Goal: Use online tool/utility: Use online tool/utility

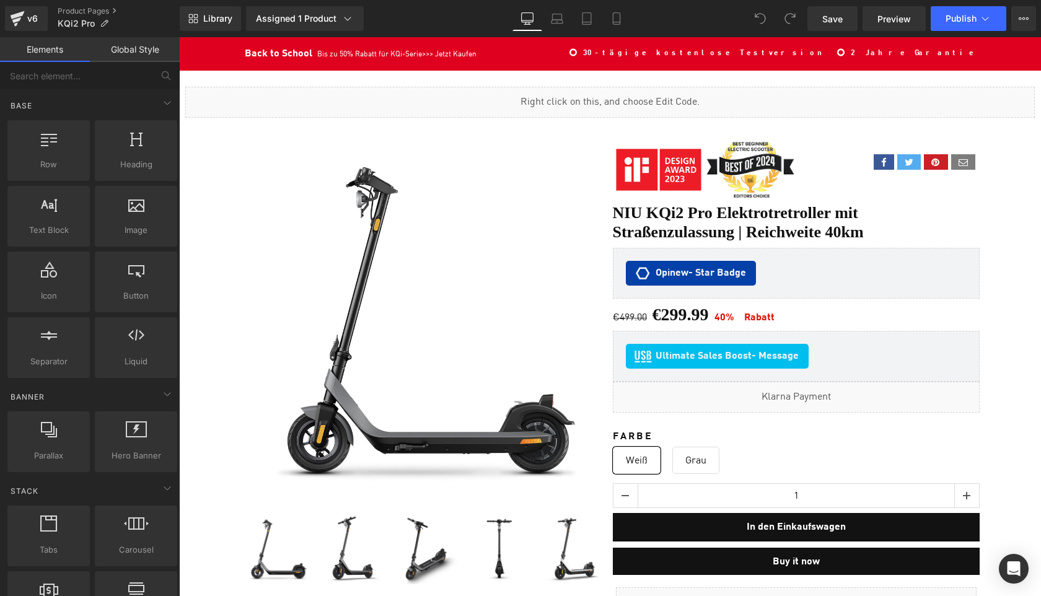
scroll to position [8507, 861]
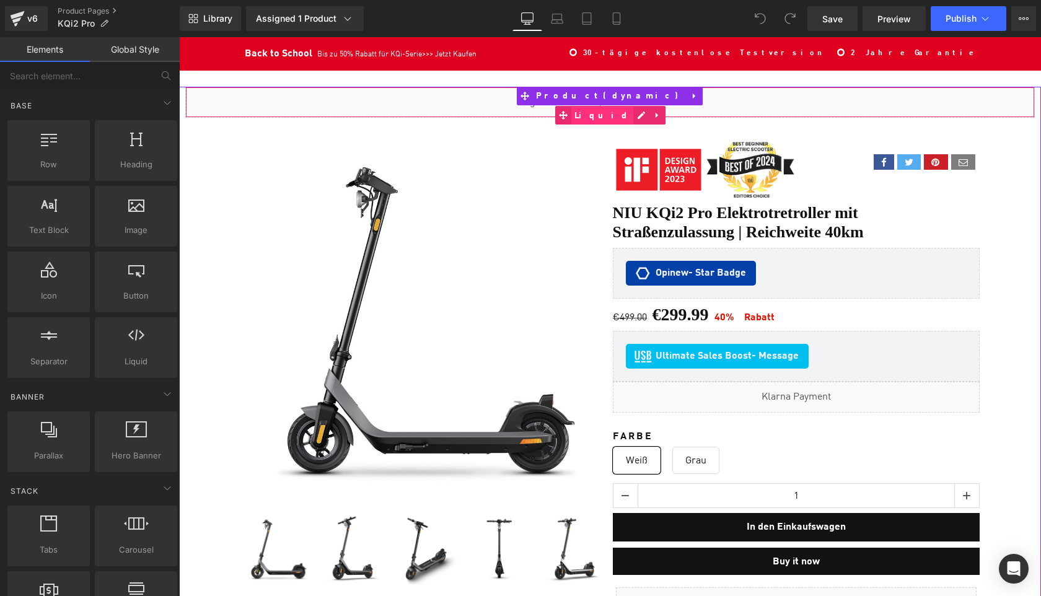
click at [611, 108] on span "Liquid" at bounding box center [602, 116] width 62 height 19
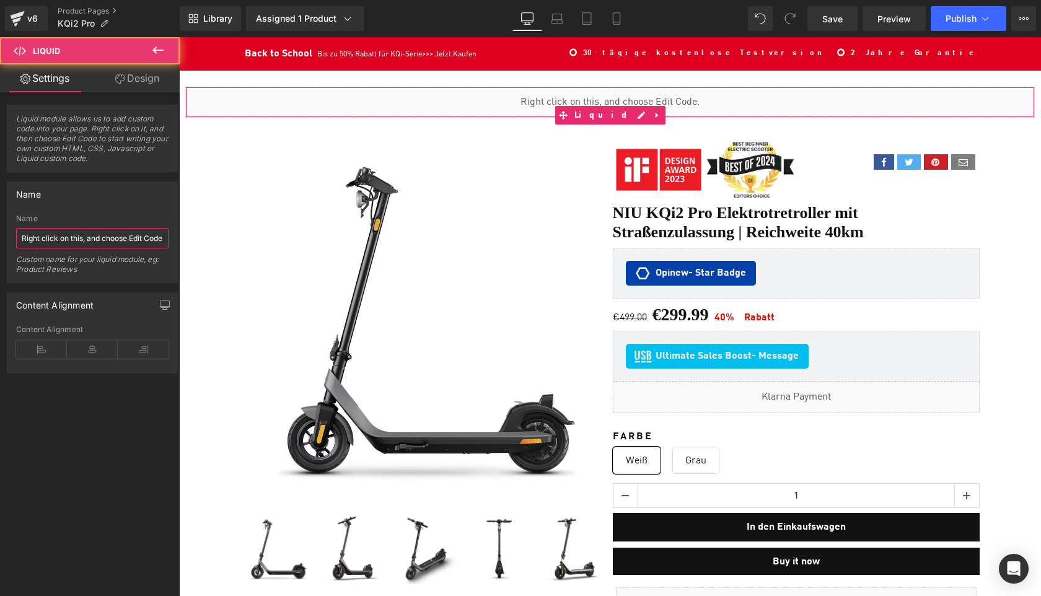
click at [109, 240] on input "Right click on this, and choose Edit Code." at bounding box center [92, 238] width 152 height 20
paste input "Metafield"
type input "Metafield"
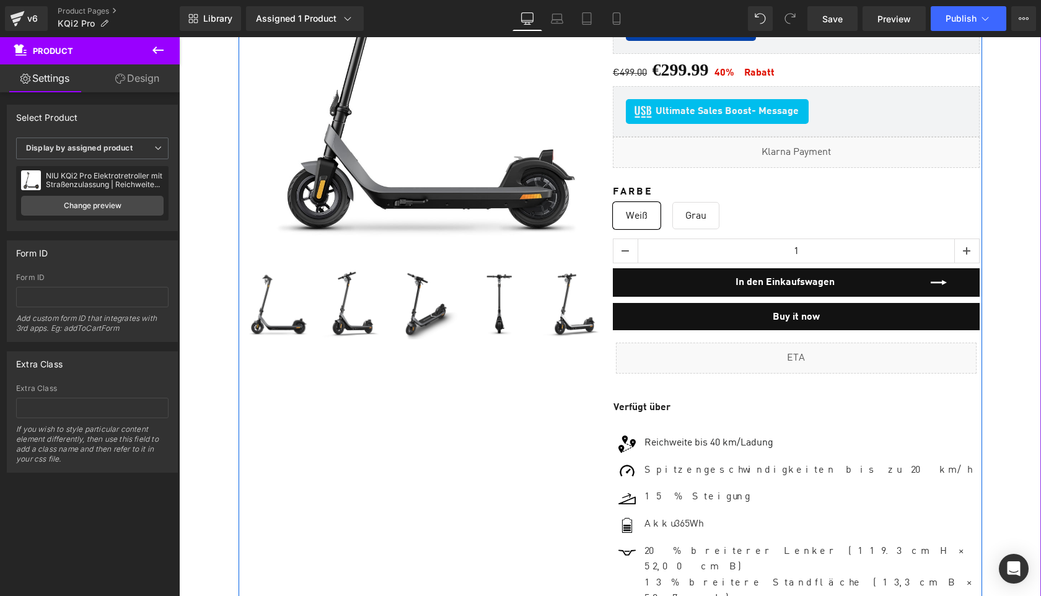
scroll to position [268, 0]
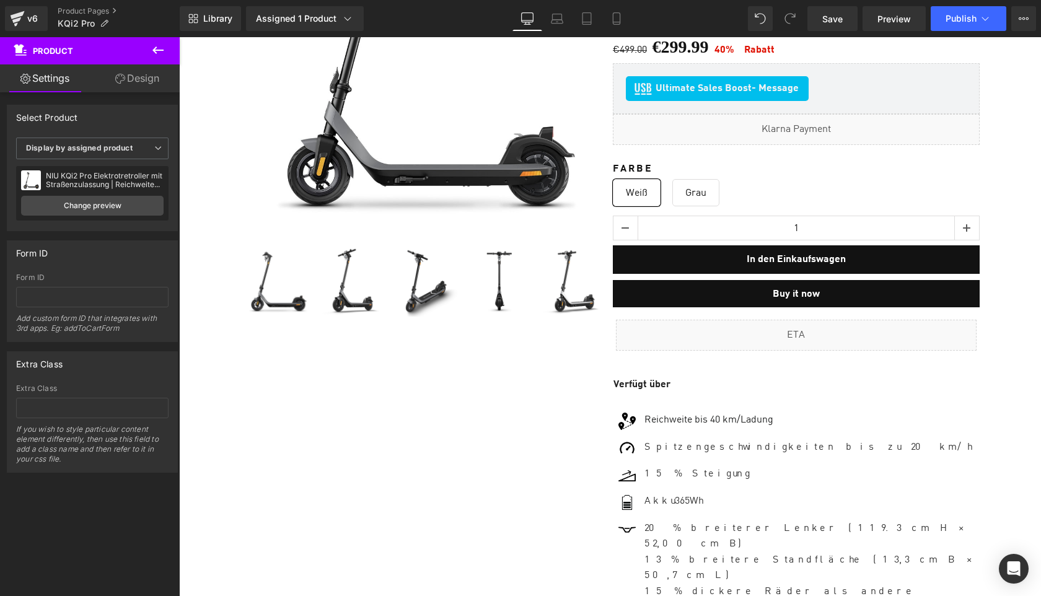
click at [156, 43] on icon at bounding box center [158, 50] width 15 height 15
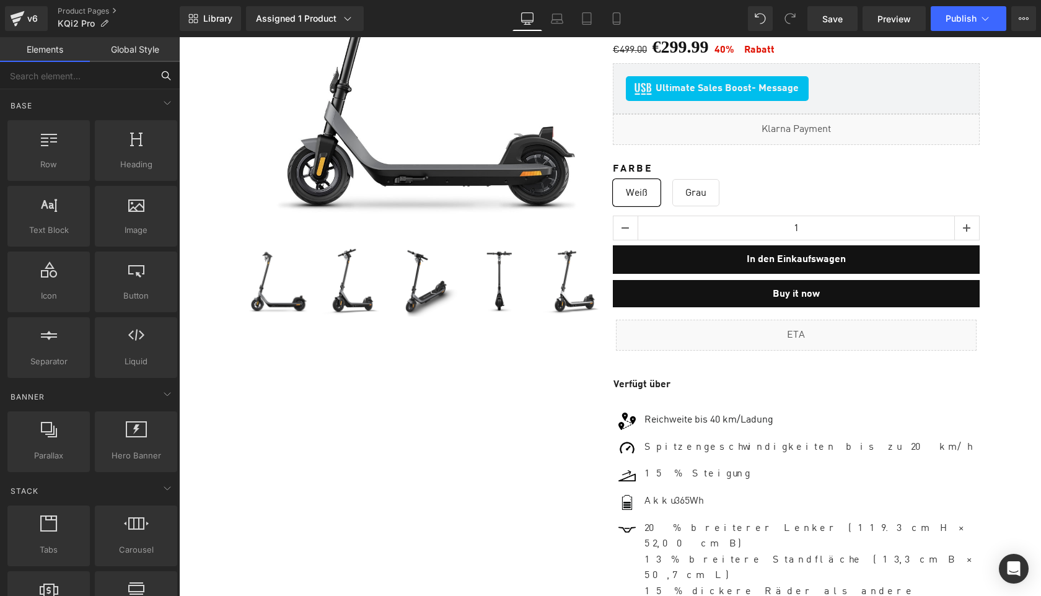
click at [81, 71] on input "text" at bounding box center [76, 75] width 152 height 27
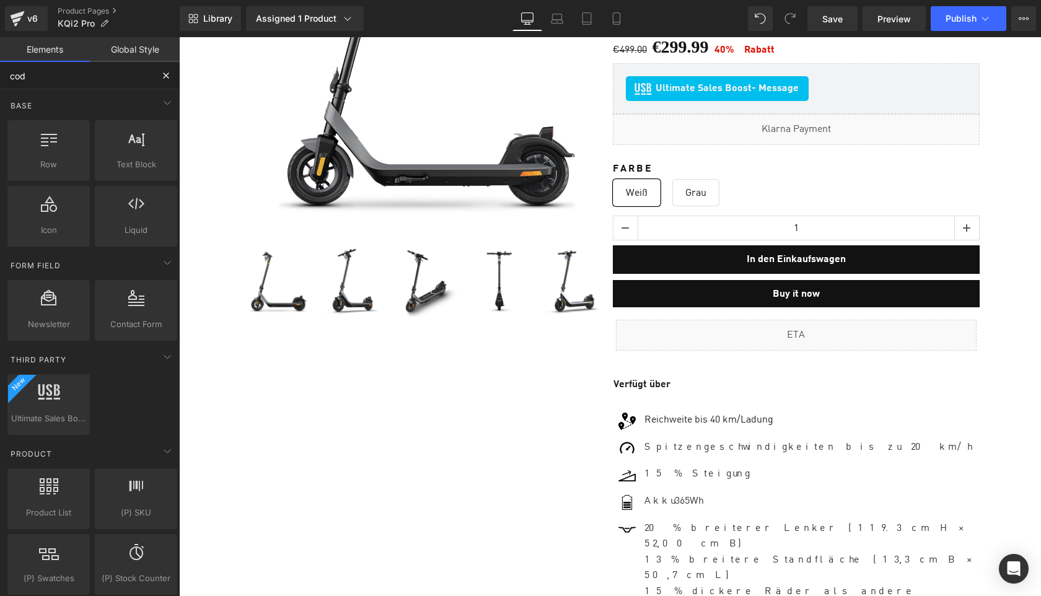
type input "code"
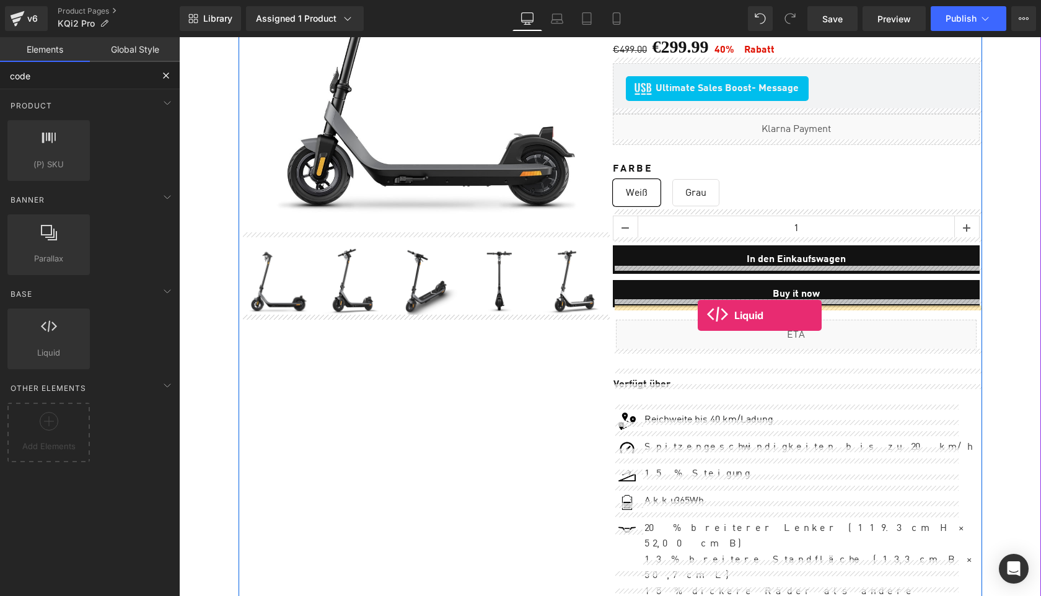
drag, startPoint x: 209, startPoint y: 372, endPoint x: 698, endPoint y: 315, distance: 492.2
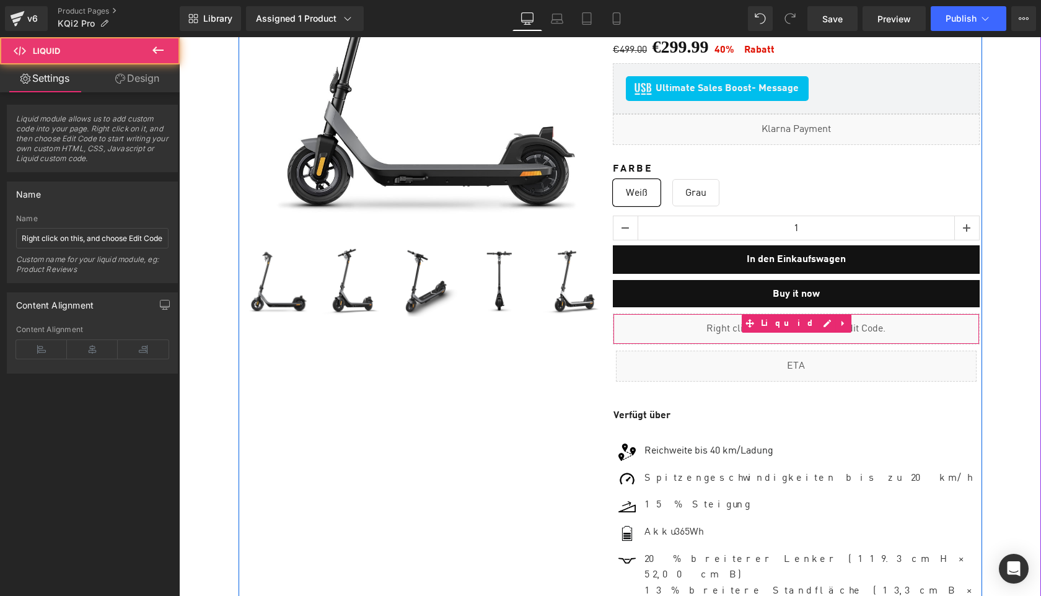
scroll to position [6, 6]
click at [808, 318] on div "Liquid" at bounding box center [796, 329] width 367 height 31
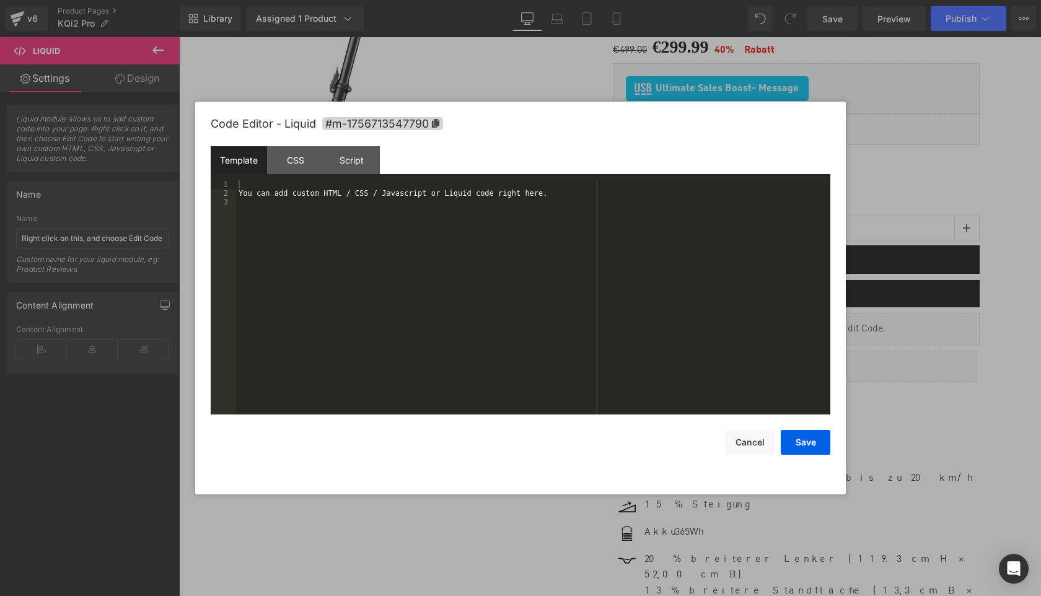
click at [496, 294] on div "You can add custom HTML / CSS / Javascript or Liquid code right here." at bounding box center [533, 306] width 594 height 252
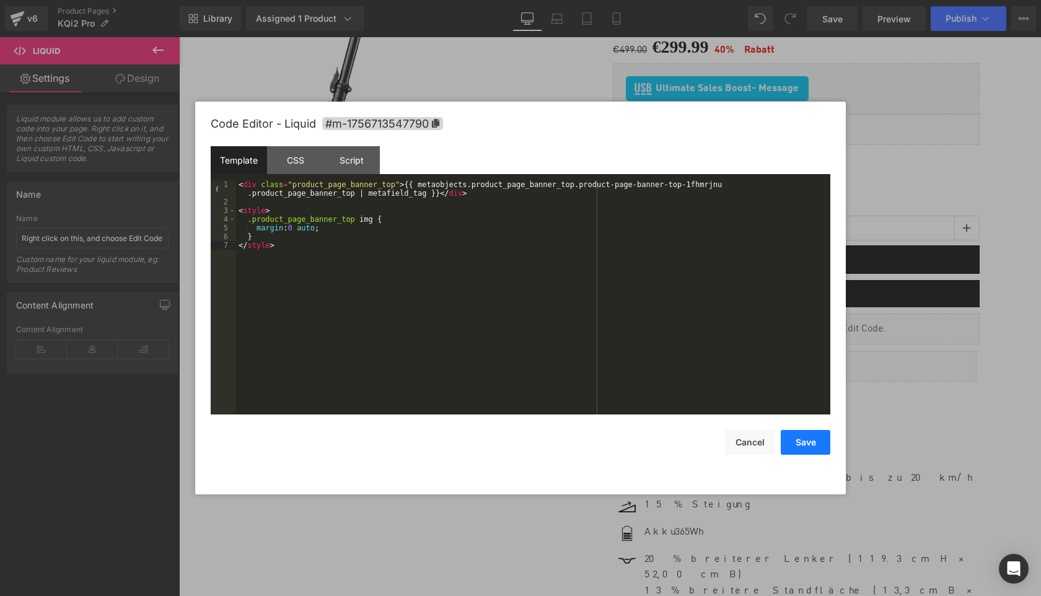
click at [803, 437] on button "Save" at bounding box center [806, 442] width 50 height 25
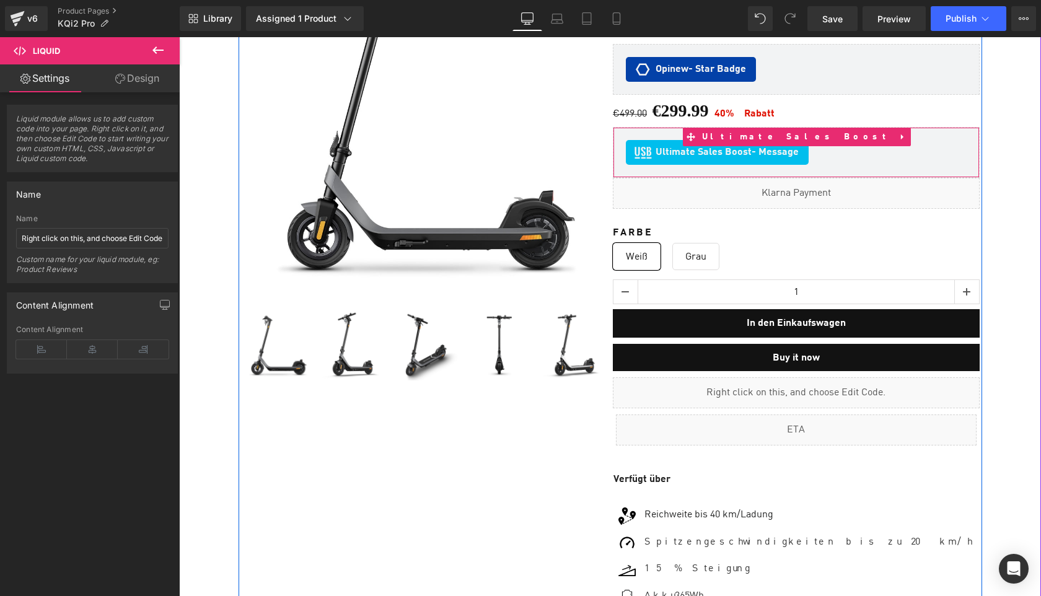
scroll to position [226, 0]
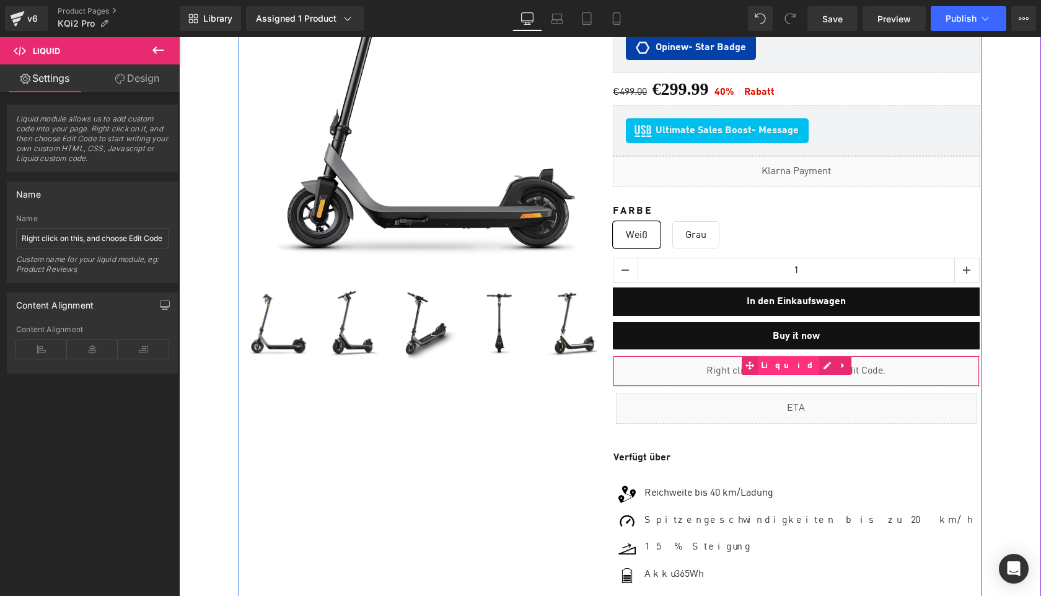
click at [778, 359] on span "Liquid" at bounding box center [789, 365] width 62 height 19
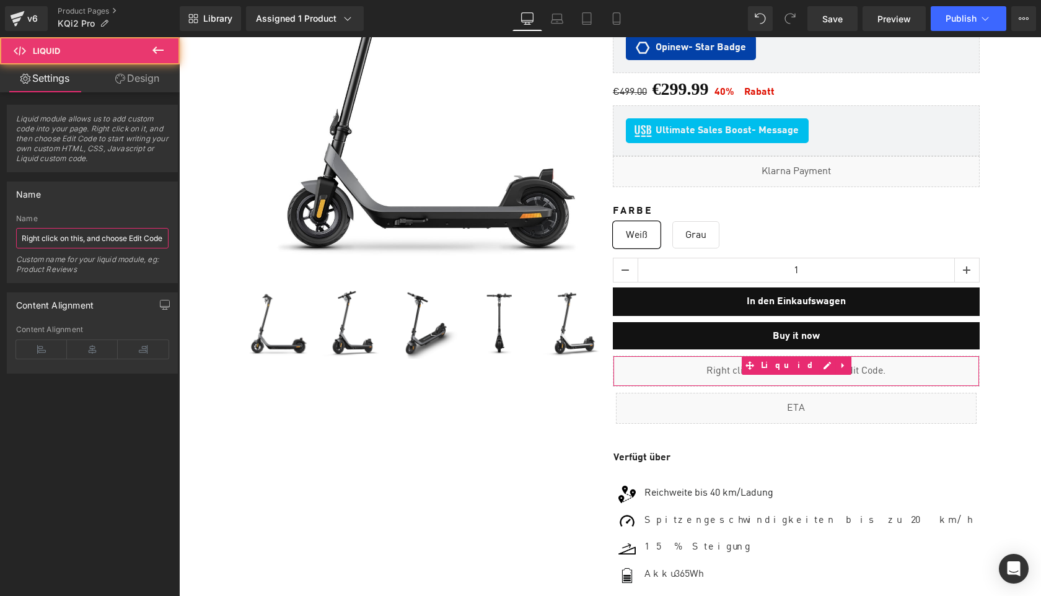
click at [74, 239] on input "Right click on this, and choose Edit Code." at bounding box center [92, 238] width 152 height 20
paste input "Metafields KQi Air"
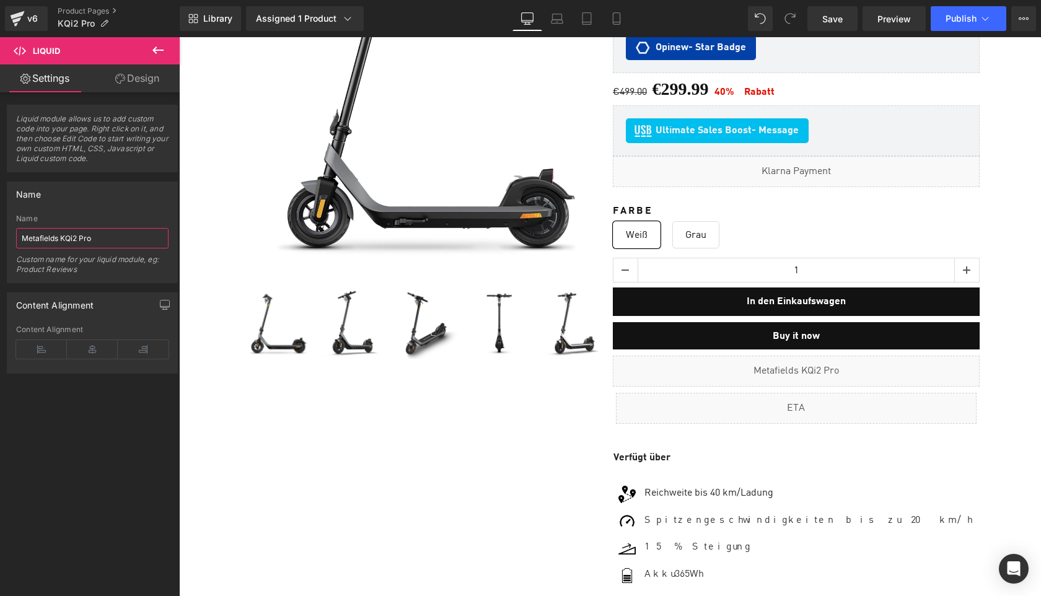
type input "Metafields KQi2 Pro"
click at [160, 47] on icon at bounding box center [158, 50] width 15 height 15
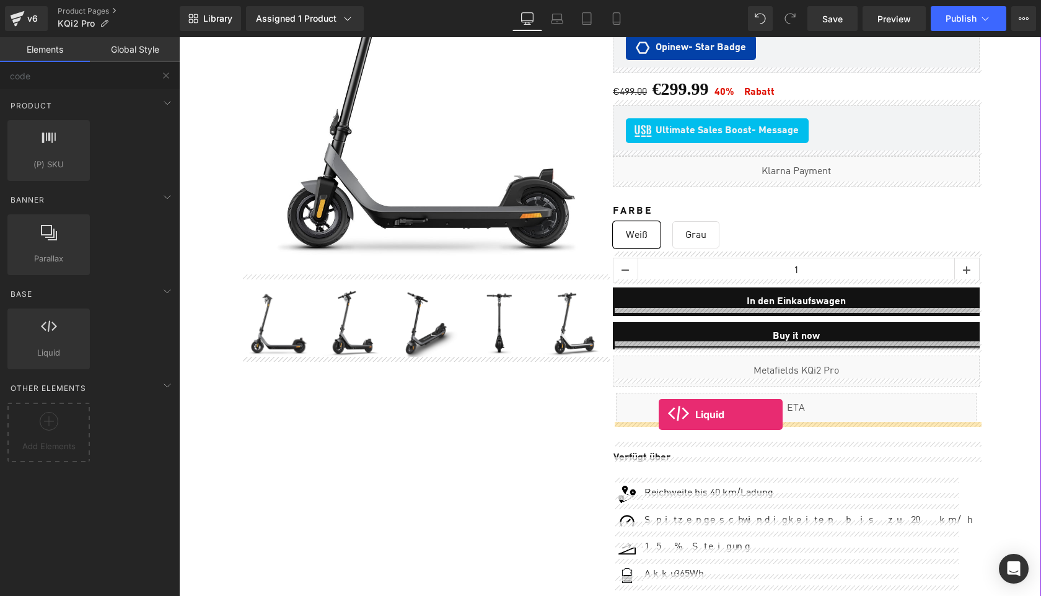
drag, startPoint x: 218, startPoint y: 383, endPoint x: 659, endPoint y: 415, distance: 441.8
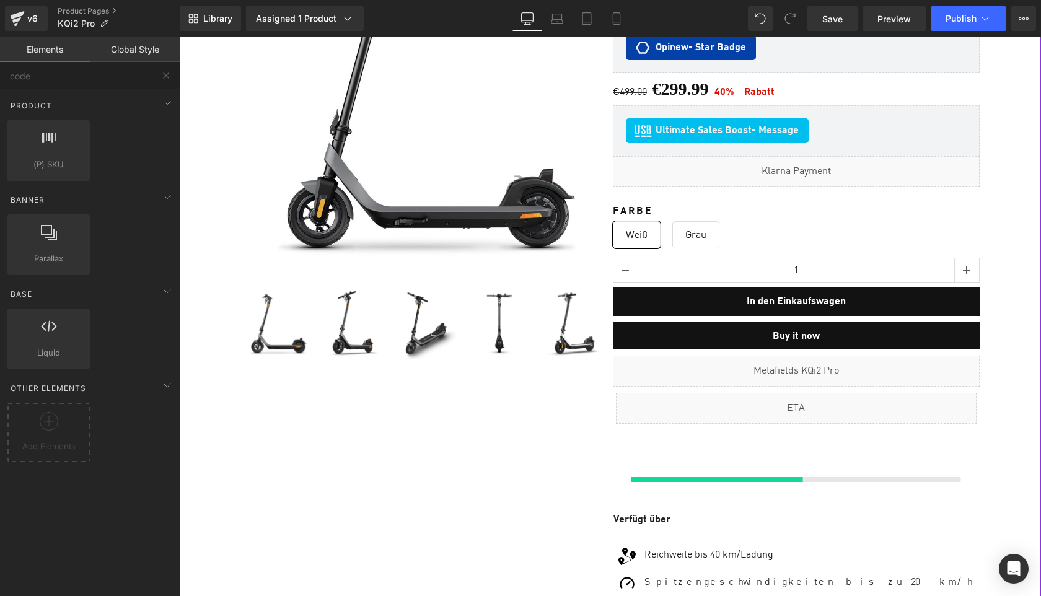
scroll to position [8483, 861]
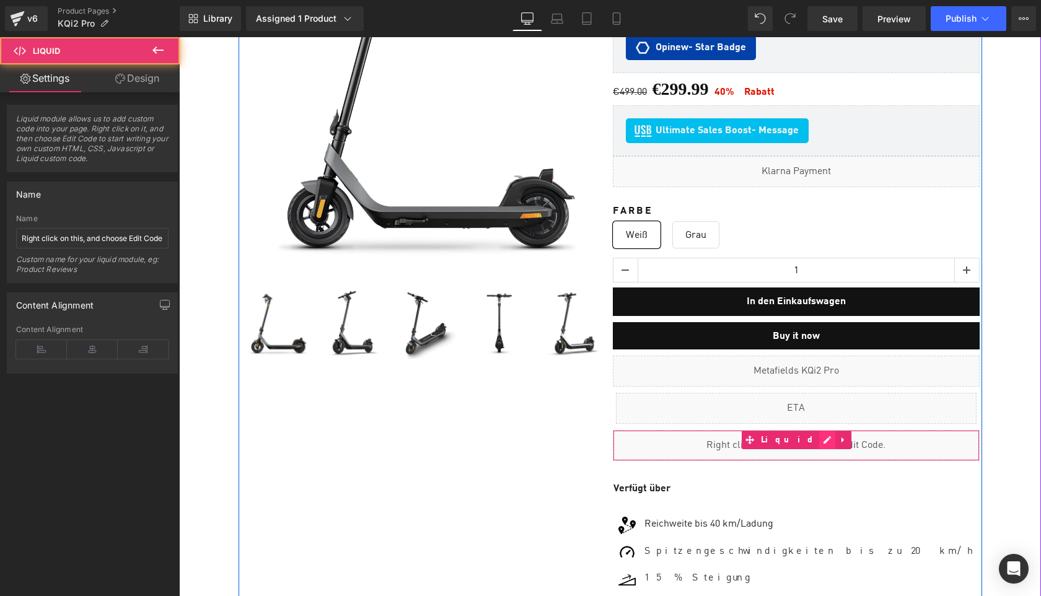
click at [807, 433] on div "Liquid" at bounding box center [796, 445] width 367 height 31
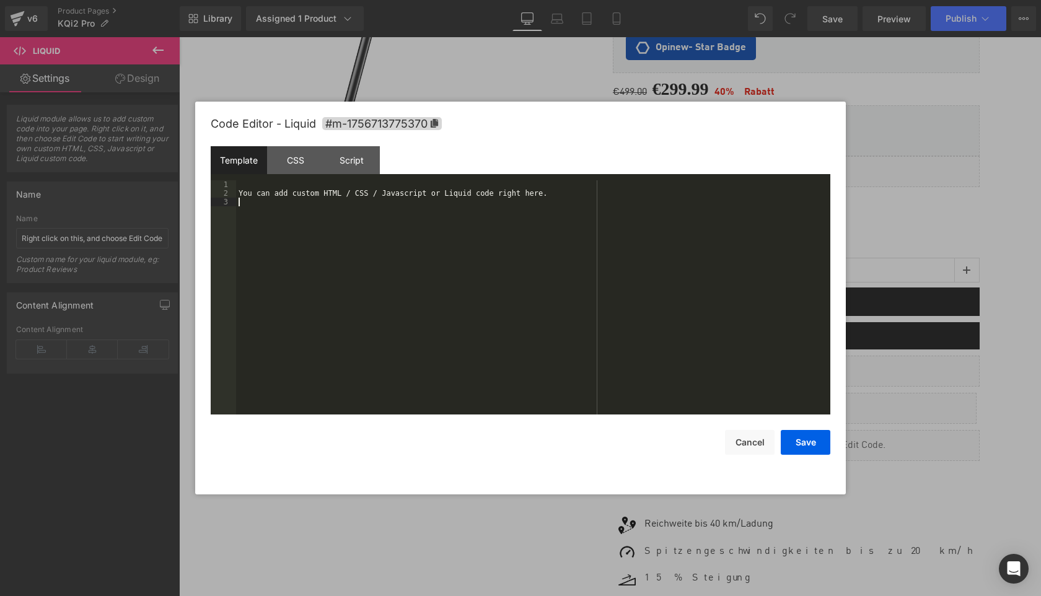
click at [678, 360] on div "You can add custom HTML / CSS / Javascript or Liquid code right here." at bounding box center [533, 306] width 594 height 252
click at [804, 439] on button "Save" at bounding box center [806, 442] width 50 height 25
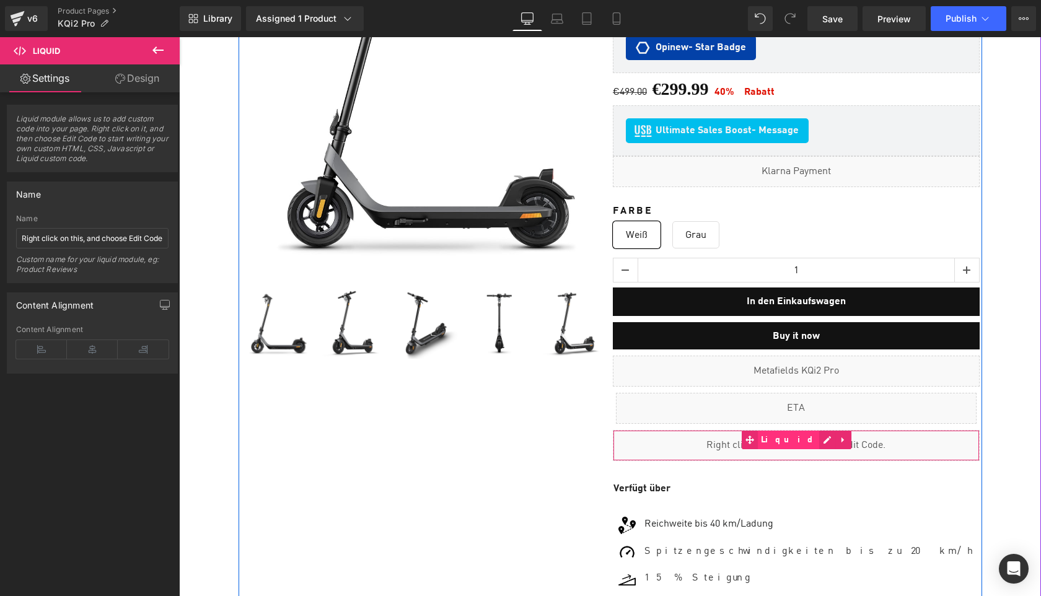
click at [795, 440] on span "Liquid" at bounding box center [789, 440] width 62 height 19
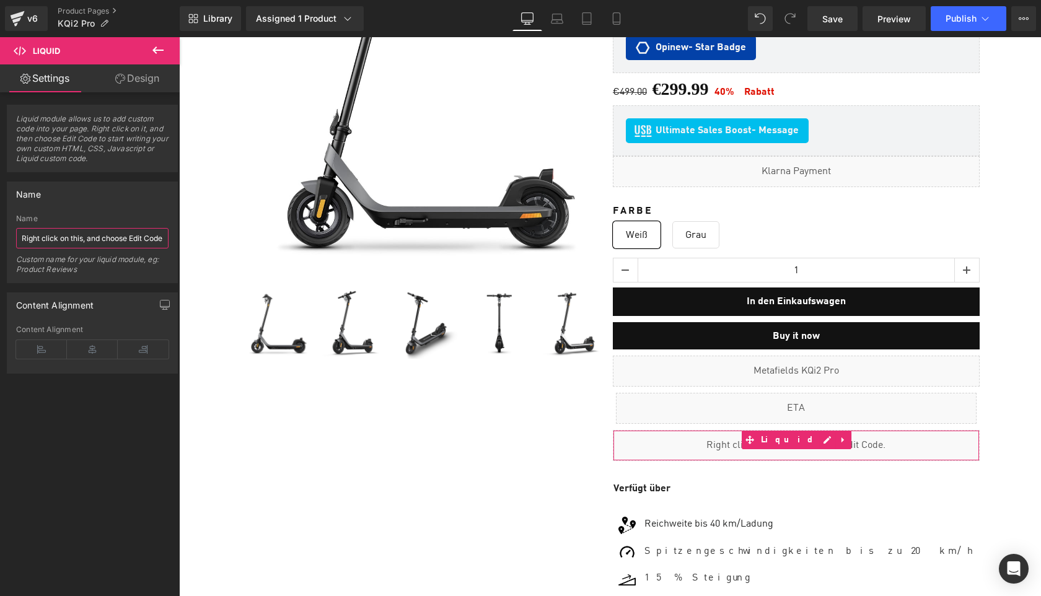
click at [113, 237] on input "Right click on this, and choose Edit Code." at bounding box center [92, 238] width 152 height 20
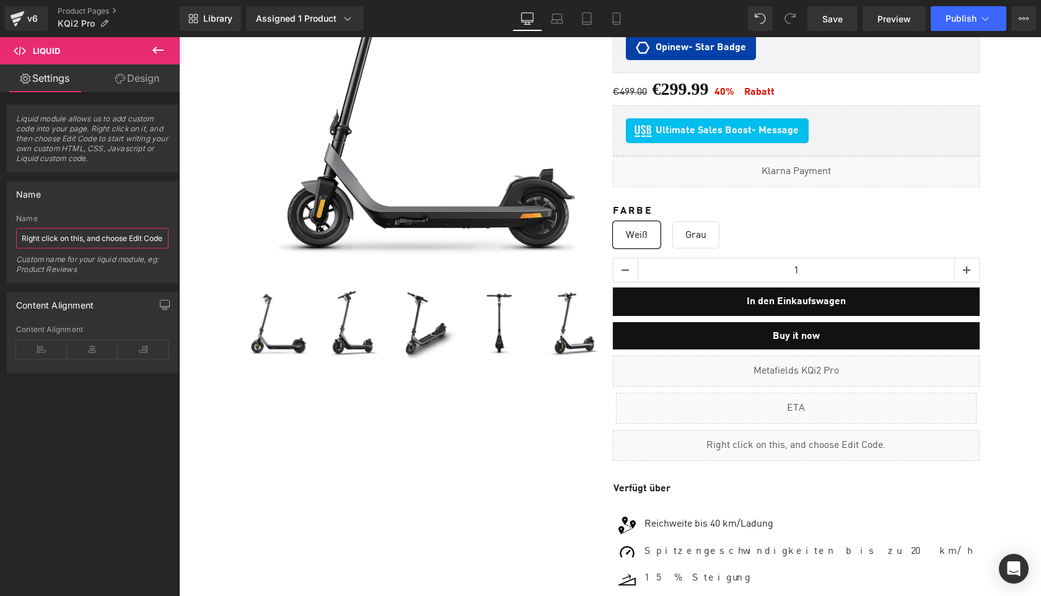
paste input "Sell Easy FBT KQi Air"
type input "Sell Easy FBT KQi2 Pro"
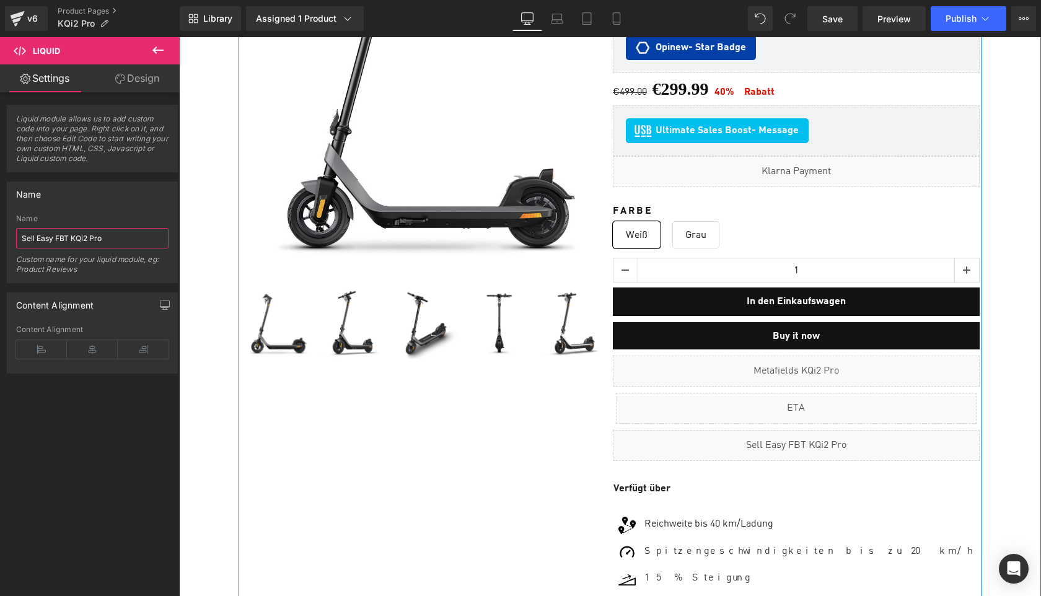
click at [812, 359] on div "Liquid" at bounding box center [796, 371] width 367 height 31
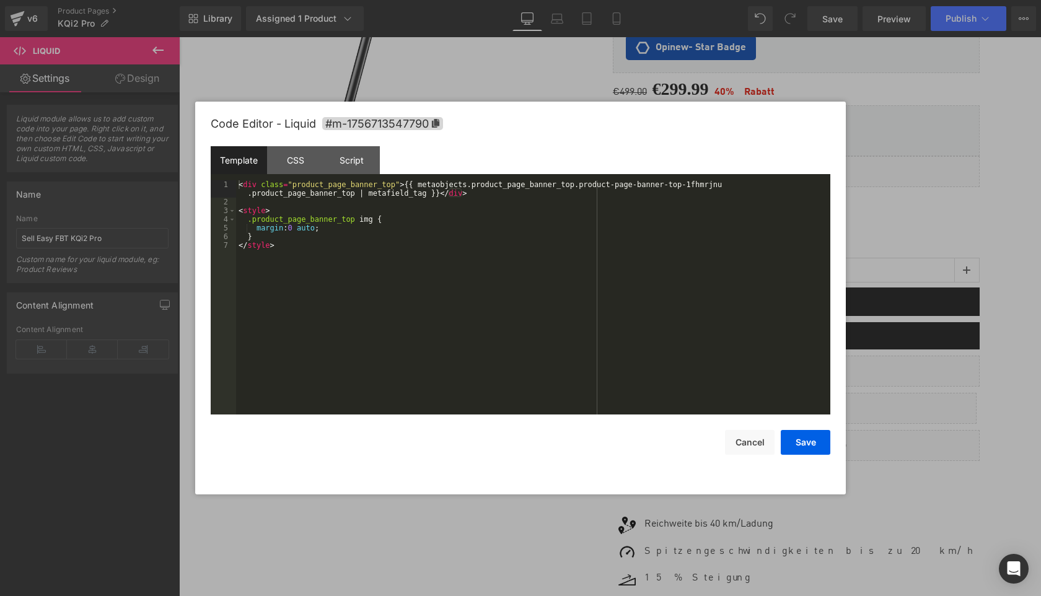
click at [257, 196] on div "< div class = "product_page_banner_top" > {{ metaobjects.product_page_banner_to…" at bounding box center [533, 310] width 594 height 260
click at [803, 439] on button "Save" at bounding box center [806, 442] width 50 height 25
